Goal: Transaction & Acquisition: Purchase product/service

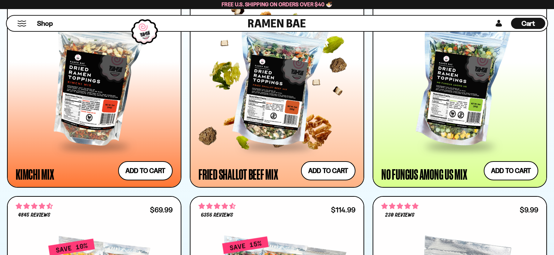
scroll to position [699, 0]
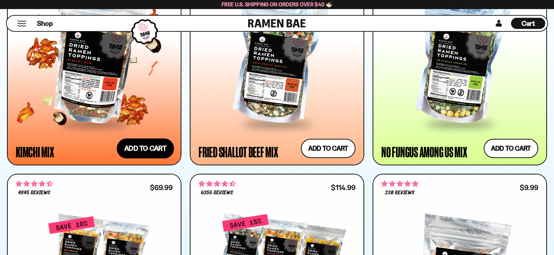
click at [158, 146] on button "Add to cart Add ― Regular price $25.99 Regular price Sale price $25.99 Unit pri…" at bounding box center [145, 149] width 57 height 20
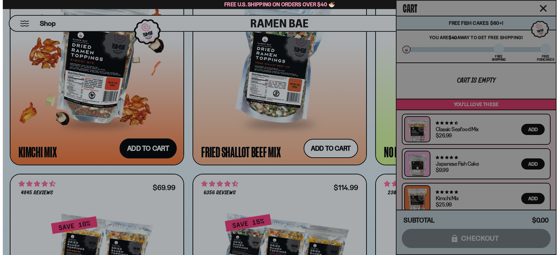
scroll to position [701, 0]
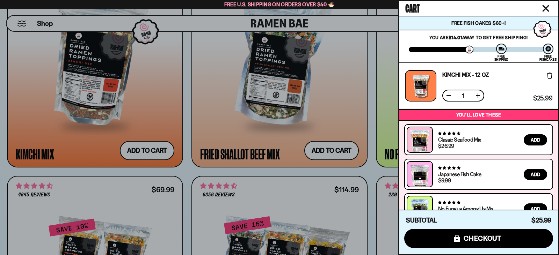
click at [369, 78] on div at bounding box center [279, 127] width 559 height 255
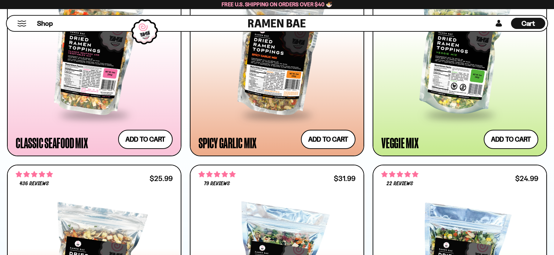
scroll to position [489, 0]
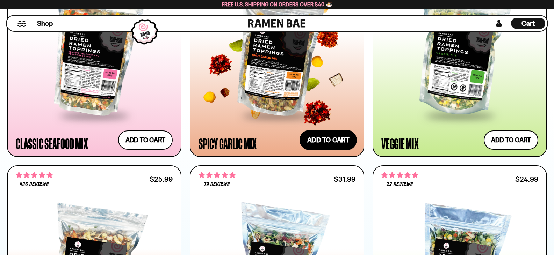
click at [338, 139] on button "Add to cart Add ― Regular price $25.99 Regular price Sale price $25.99 Unit pri…" at bounding box center [327, 140] width 57 height 20
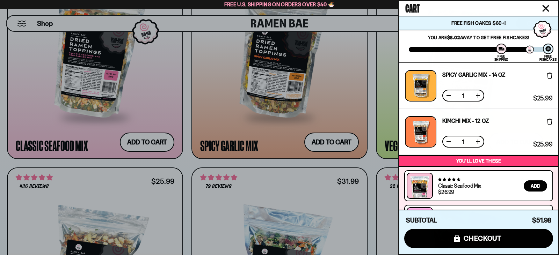
click at [373, 88] on div at bounding box center [279, 127] width 559 height 255
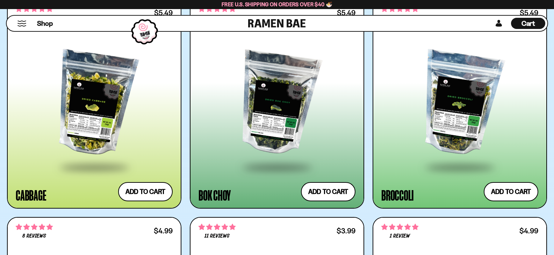
scroll to position [1956, 0]
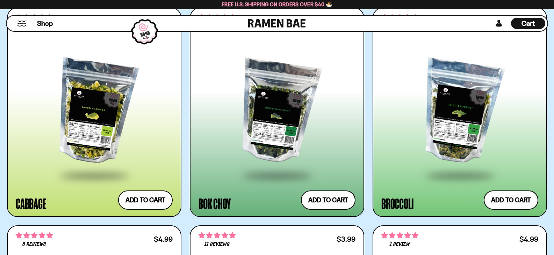
click at [126, 108] on div at bounding box center [94, 112] width 157 height 125
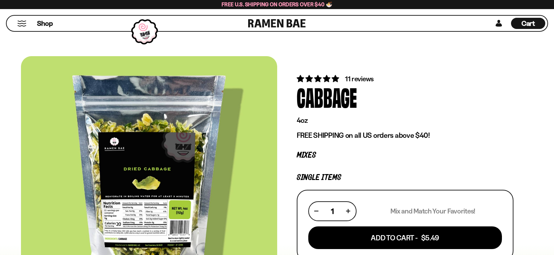
scroll to position [105, 0]
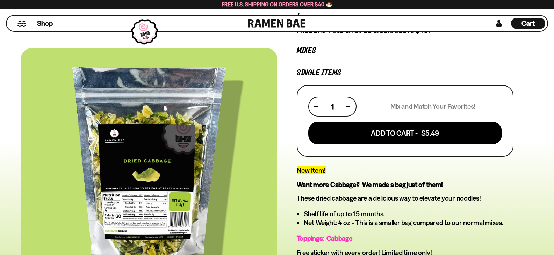
click at [153, 215] on div at bounding box center [149, 167] width 256 height 239
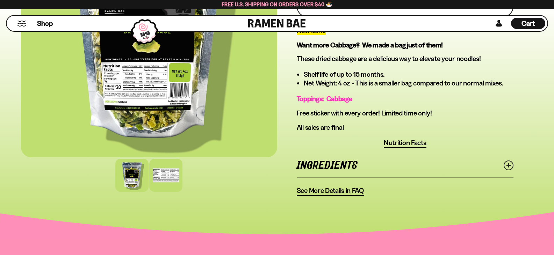
click at [170, 184] on div at bounding box center [165, 175] width 33 height 33
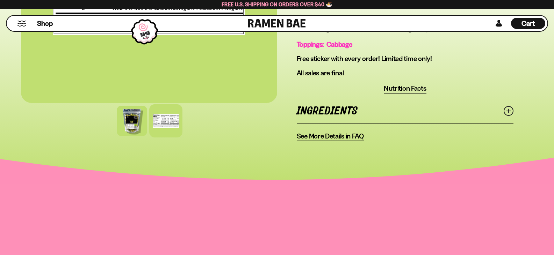
scroll to position [314, 0]
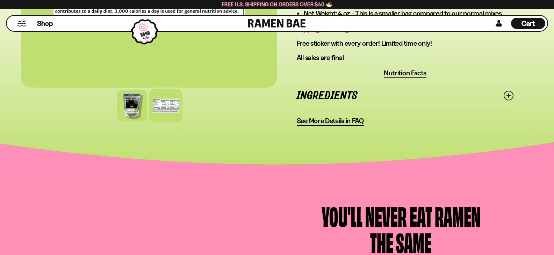
click at [510, 94] on icon at bounding box center [508, 96] width 10 height 10
